Goal: Information Seeking & Learning: Learn about a topic

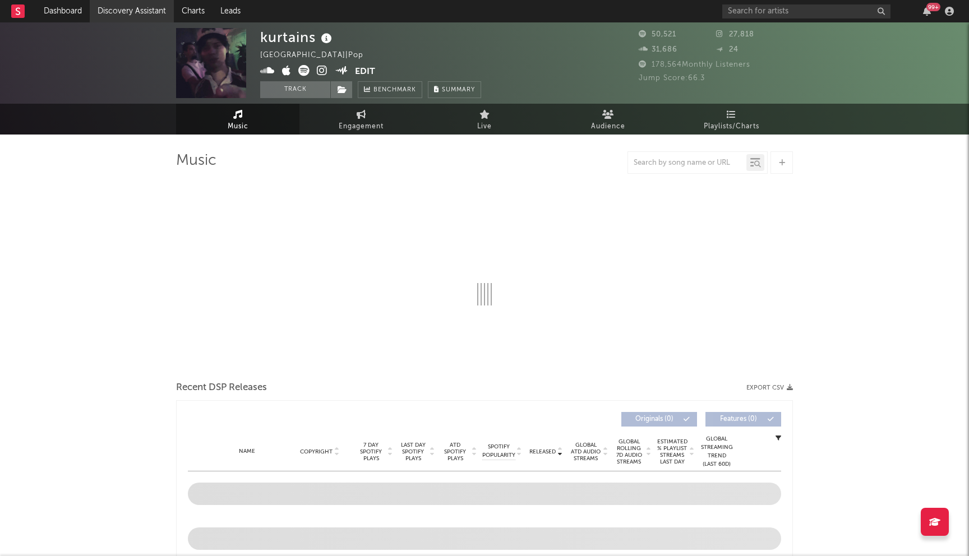
click at [137, 9] on link "Discovery Assistant" at bounding box center [132, 11] width 84 height 22
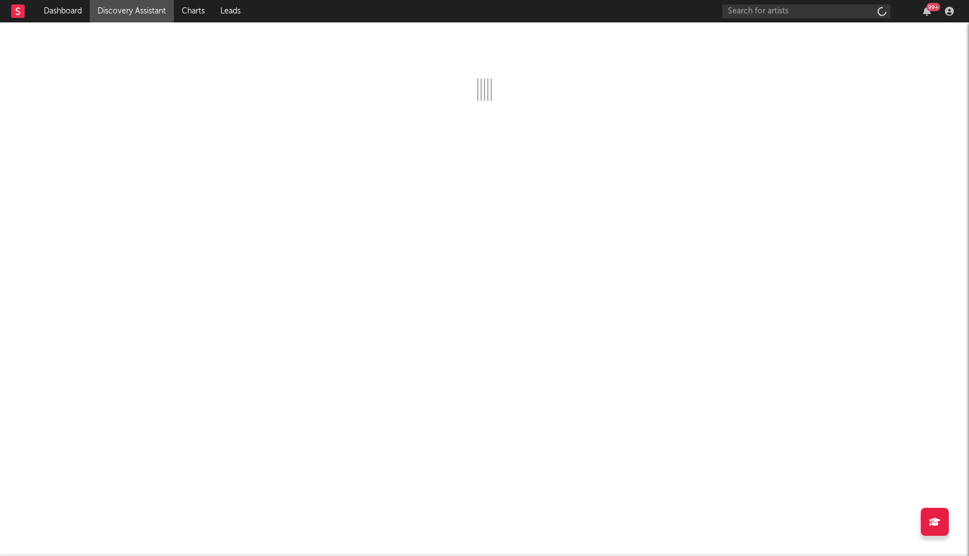
click at [137, 9] on link "Discovery Assistant" at bounding box center [132, 11] width 84 height 22
click at [756, 6] on input "text" at bounding box center [806, 11] width 168 height 14
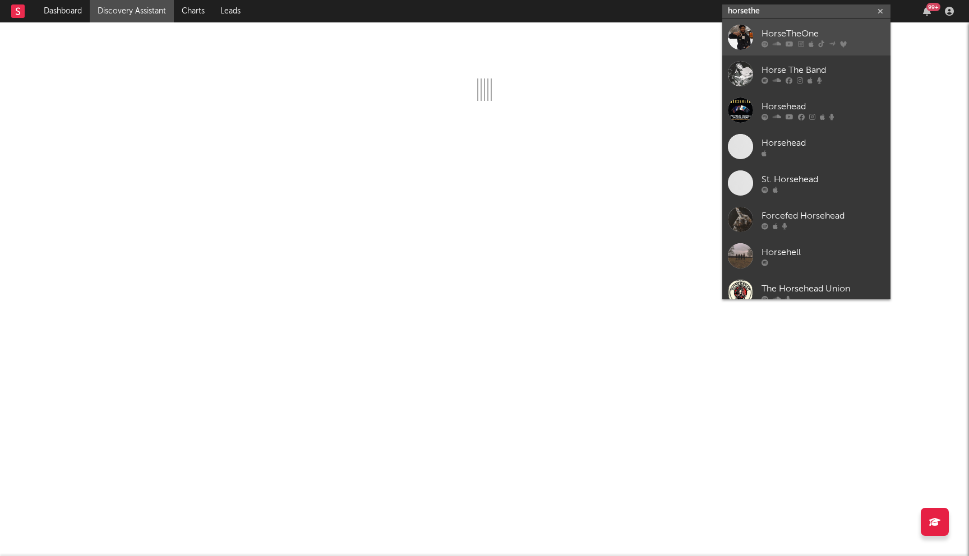
type input "horsethe"
click at [794, 45] on div at bounding box center [823, 43] width 123 height 7
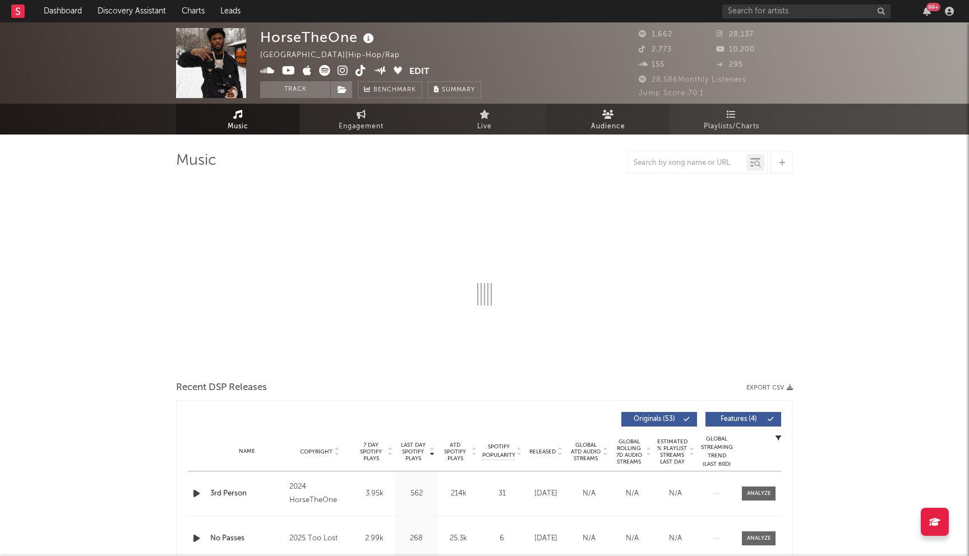
select select "6m"
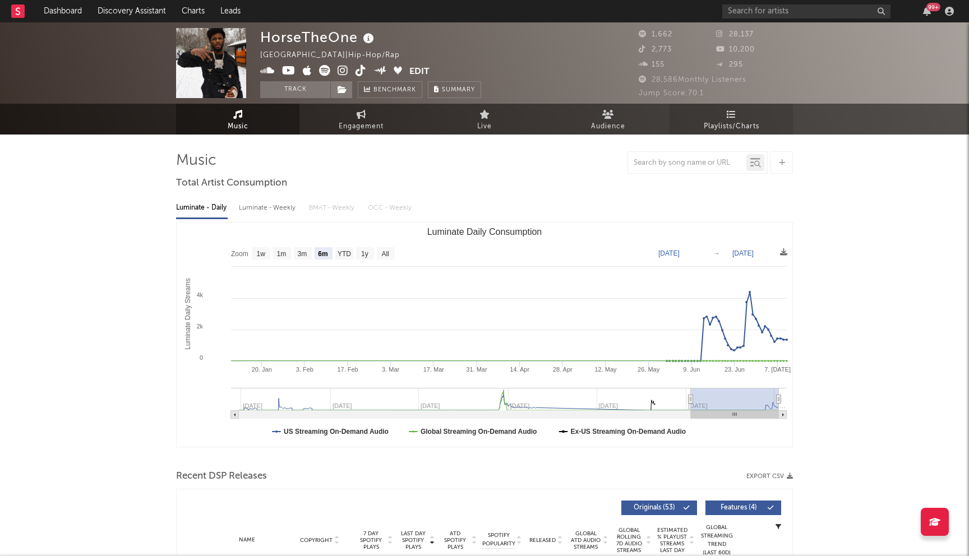
click at [725, 121] on span "Playlists/Charts" at bounding box center [732, 126] width 56 height 13
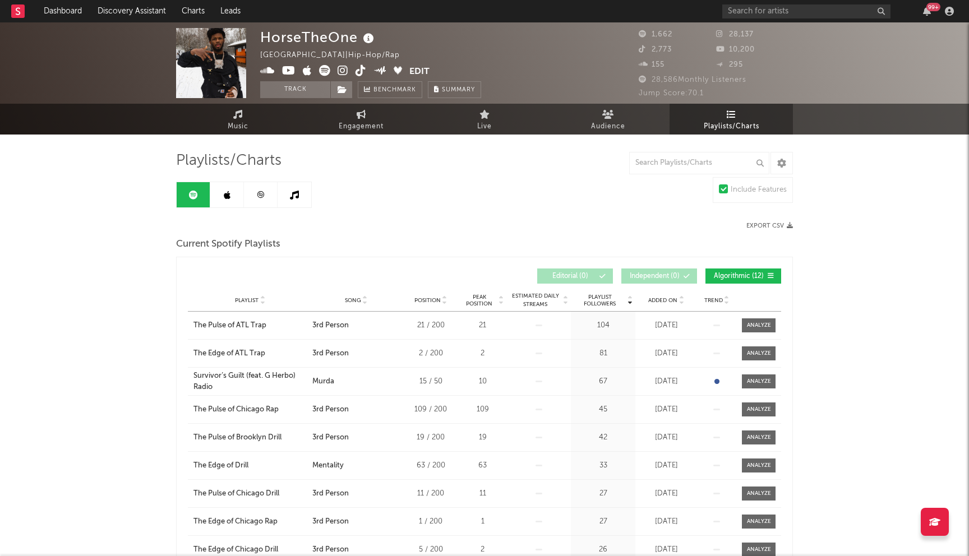
click at [226, 198] on icon at bounding box center [227, 195] width 7 height 9
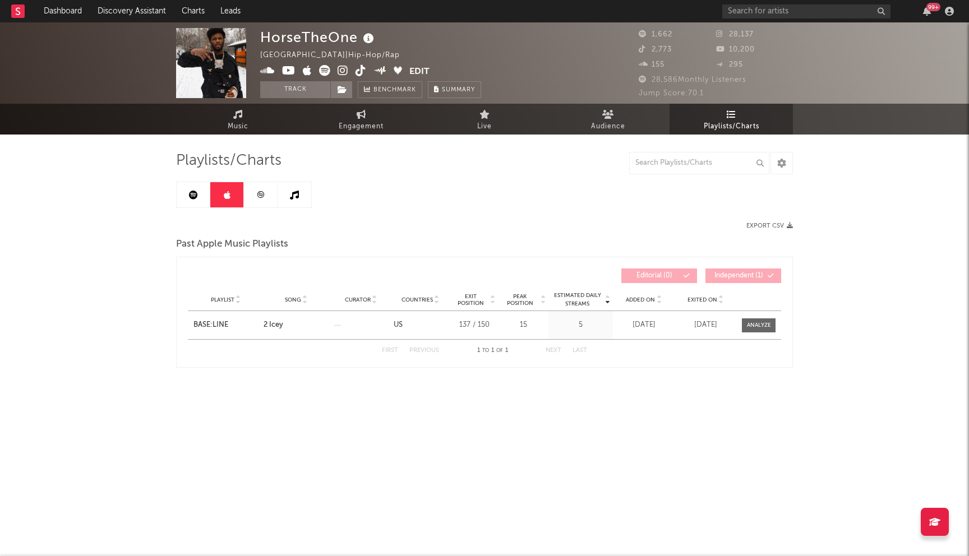
click at [178, 197] on link at bounding box center [194, 194] width 34 height 25
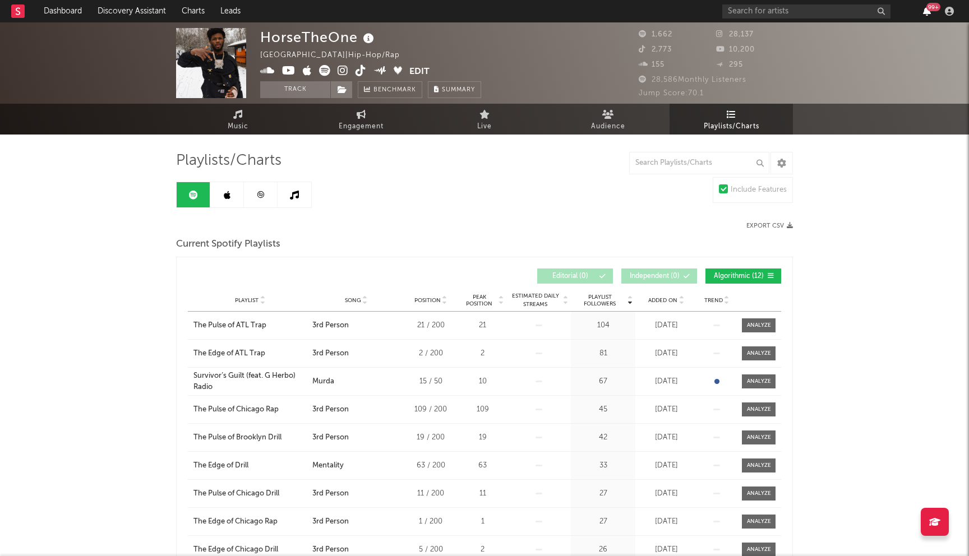
click at [924, 15] on icon "button" at bounding box center [927, 11] width 8 height 9
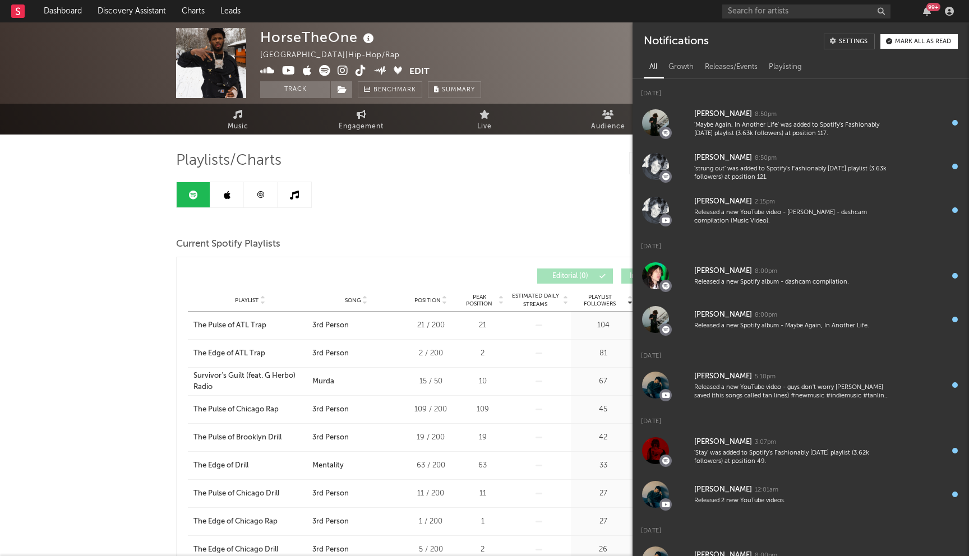
click at [575, 159] on div "Playlists/Charts" at bounding box center [484, 160] width 617 height 19
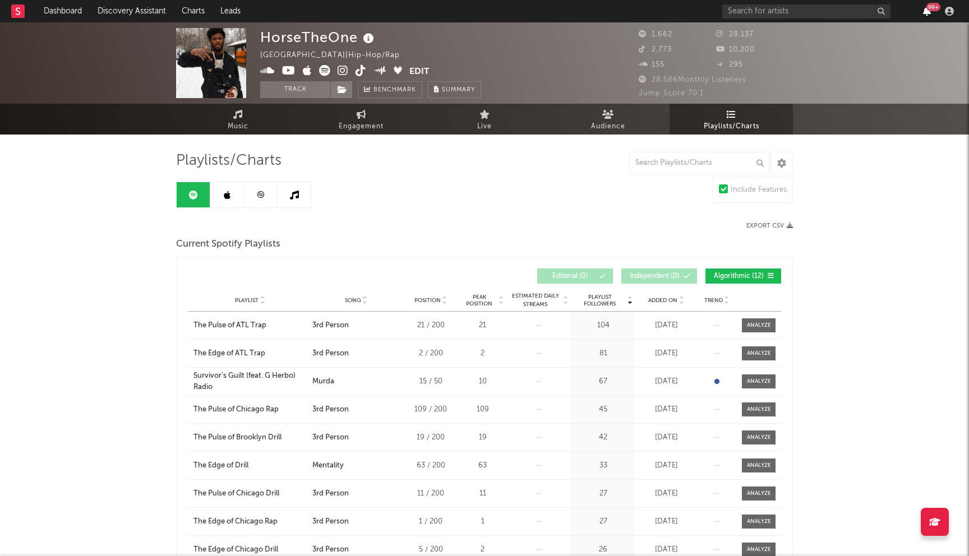
click at [929, 13] on icon "button" at bounding box center [927, 11] width 8 height 9
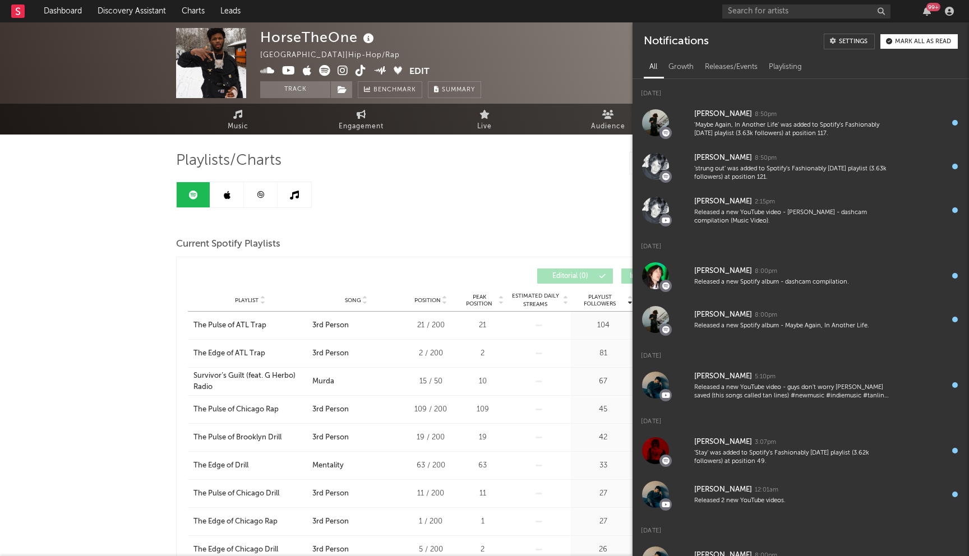
click at [924, 45] on button "Mark all as read" at bounding box center [918, 41] width 77 height 15
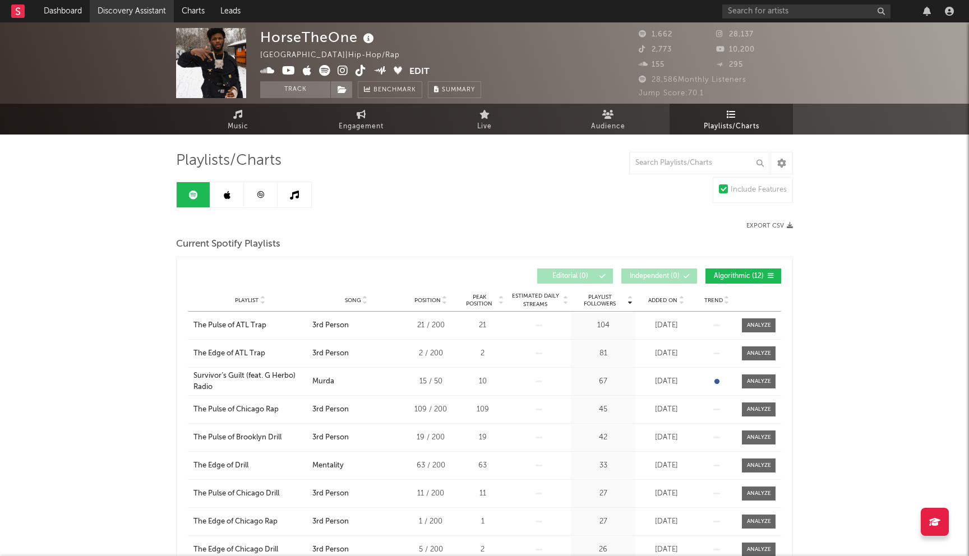
click at [132, 15] on link "Discovery Assistant" at bounding box center [132, 11] width 84 height 22
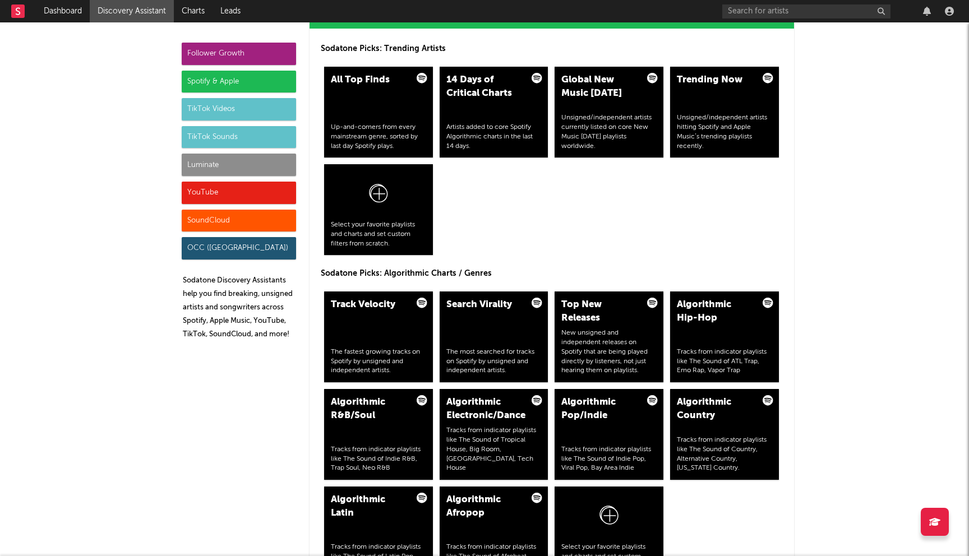
scroll to position [1182, 0]
